Goal: Transaction & Acquisition: Purchase product/service

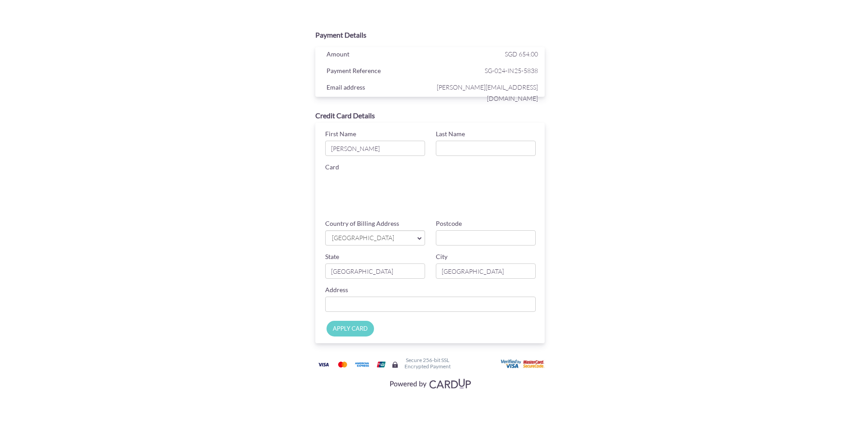
type input "[PERSON_NAME]"
type input "Rai"
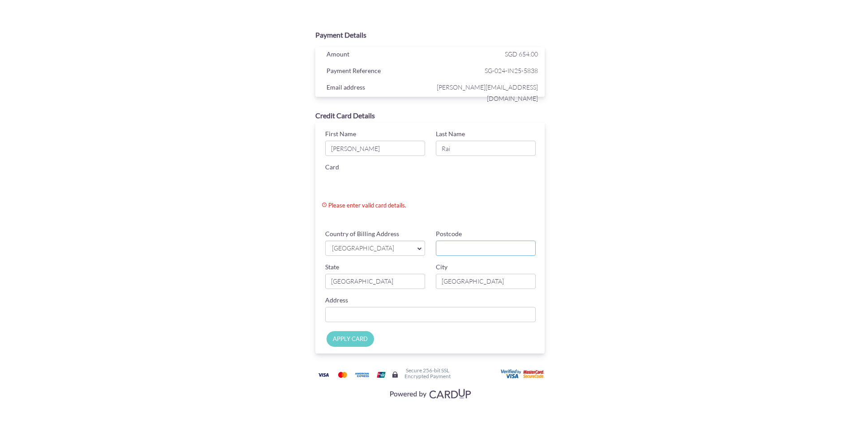
click at [458, 254] on input "Postcode" at bounding box center [486, 247] width 100 height 15
type input "528811"
click at [363, 314] on input "Country of Billing Address" at bounding box center [430, 314] width 210 height 15
type input "05-61 block 24 simei rise"
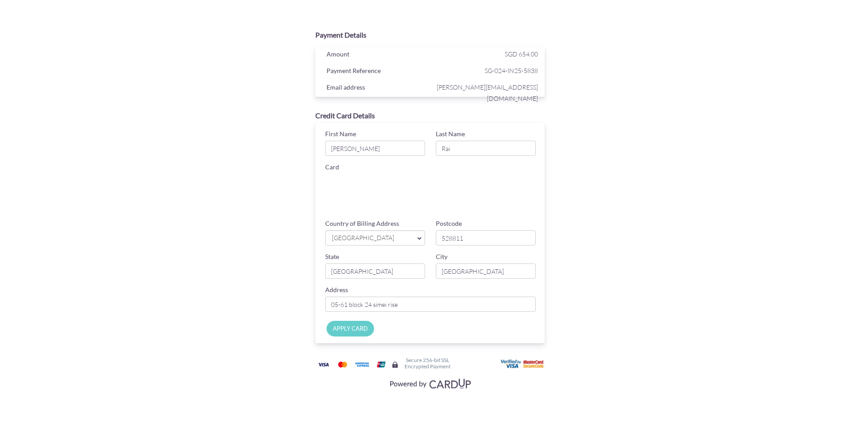
click at [353, 326] on input "APPLY CARD" at bounding box center [349, 329] width 47 height 16
type input "Applying..."
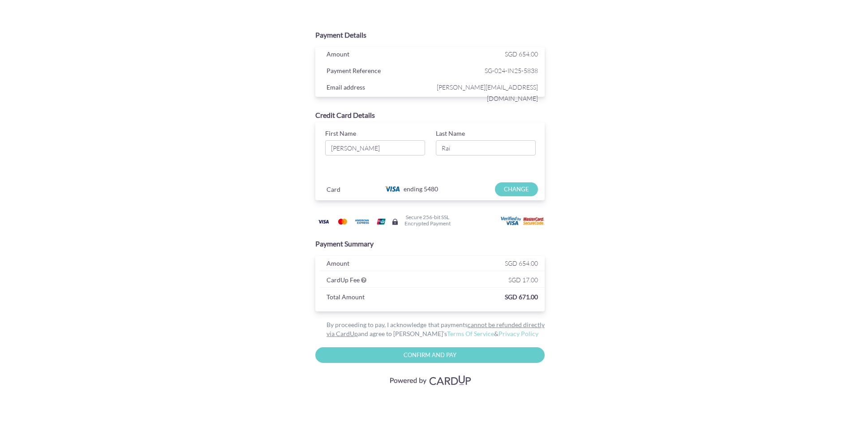
click at [441, 353] on input "Confirm and Pay" at bounding box center [429, 355] width 229 height 16
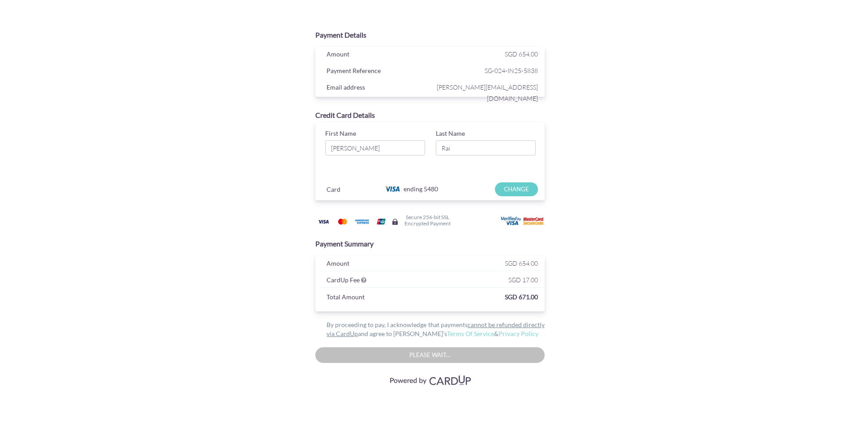
type input "Please wait..."
